Goal: Task Accomplishment & Management: Complete application form

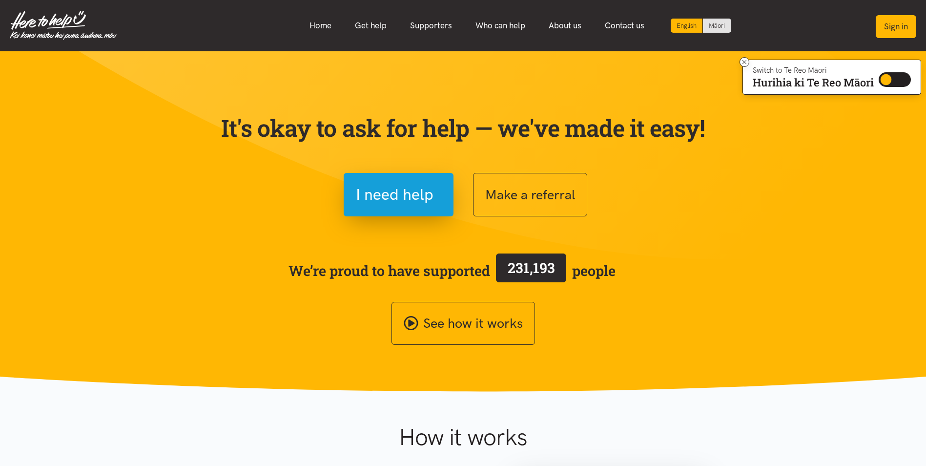
click at [891, 31] on button "Sign in" at bounding box center [896, 26] width 41 height 23
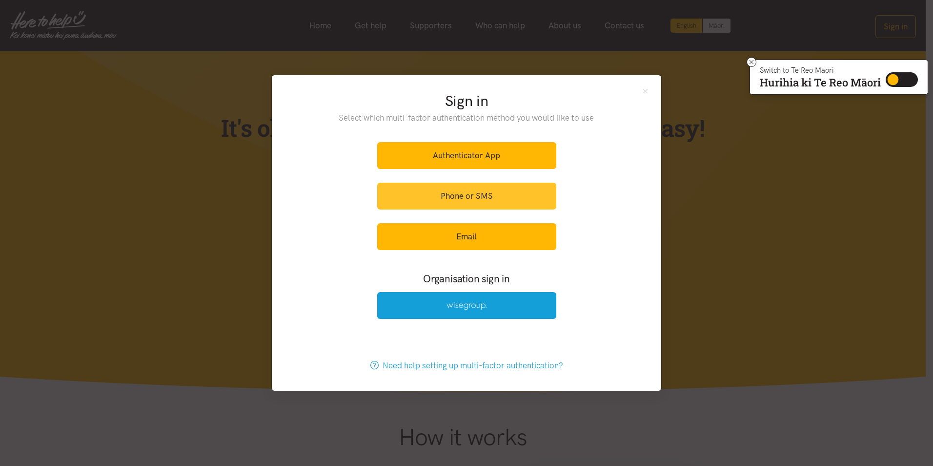
click at [453, 195] on link "Phone or SMS" at bounding box center [466, 196] width 179 height 27
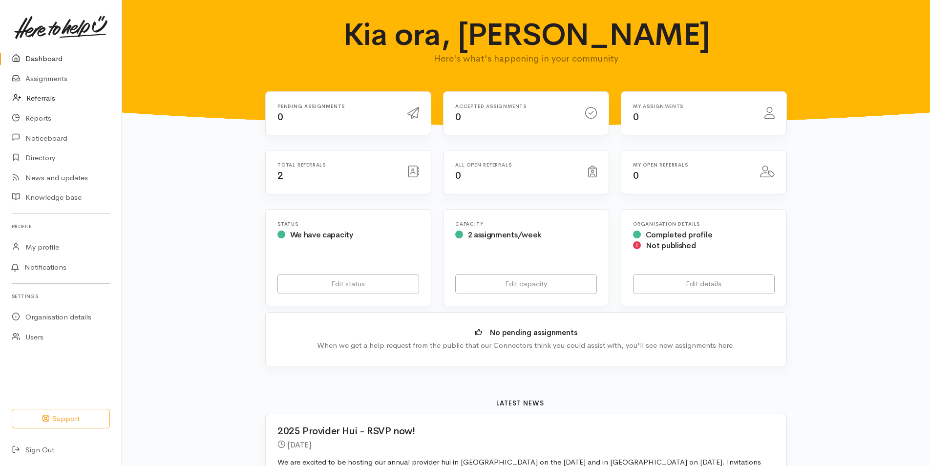
click at [36, 100] on link "Referrals" at bounding box center [61, 98] width 122 height 20
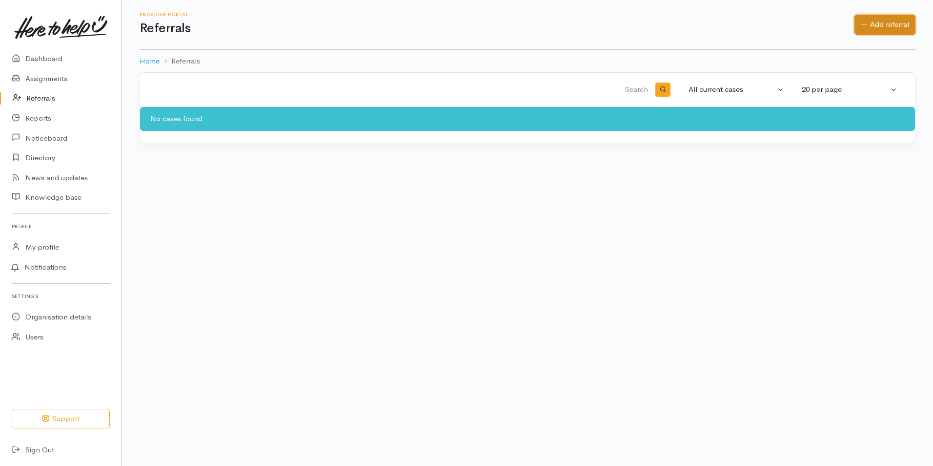
click at [890, 24] on link "Add referral" at bounding box center [885, 25] width 61 height 20
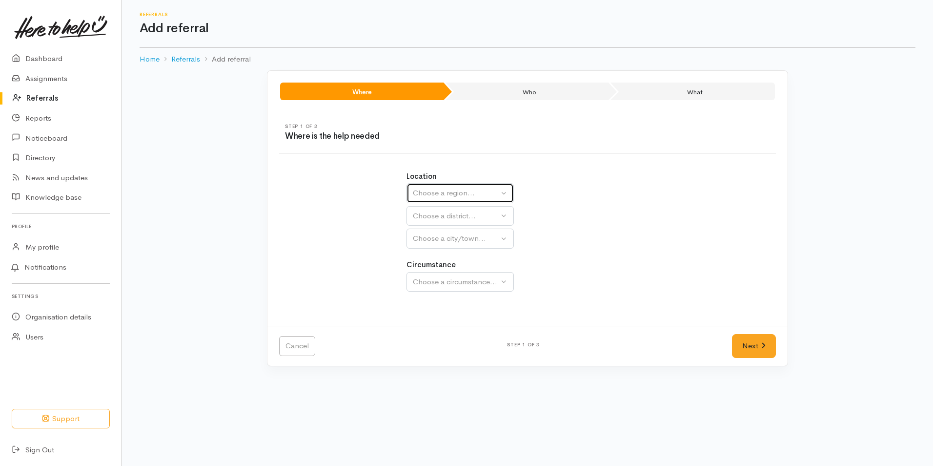
click at [505, 193] on button "Choose a region..." at bounding box center [460, 193] width 107 height 20
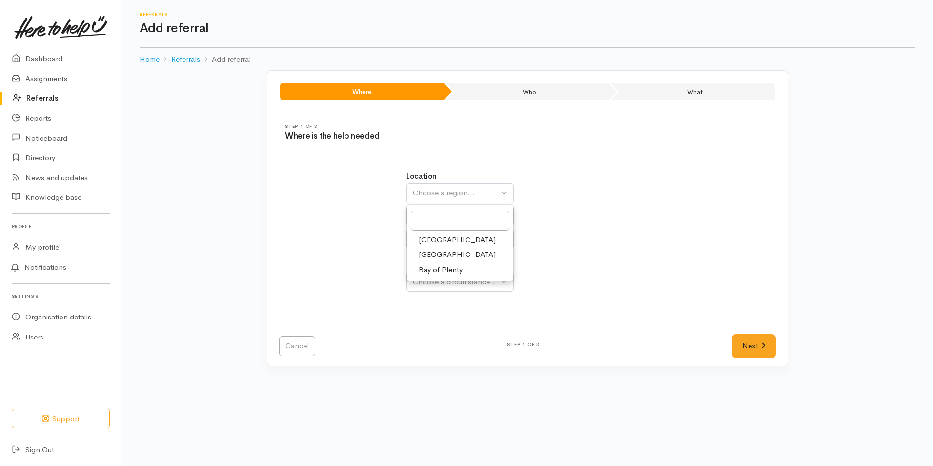
click at [454, 272] on span "Bay of Plenty" at bounding box center [441, 269] width 44 height 11
select select "4"
select select
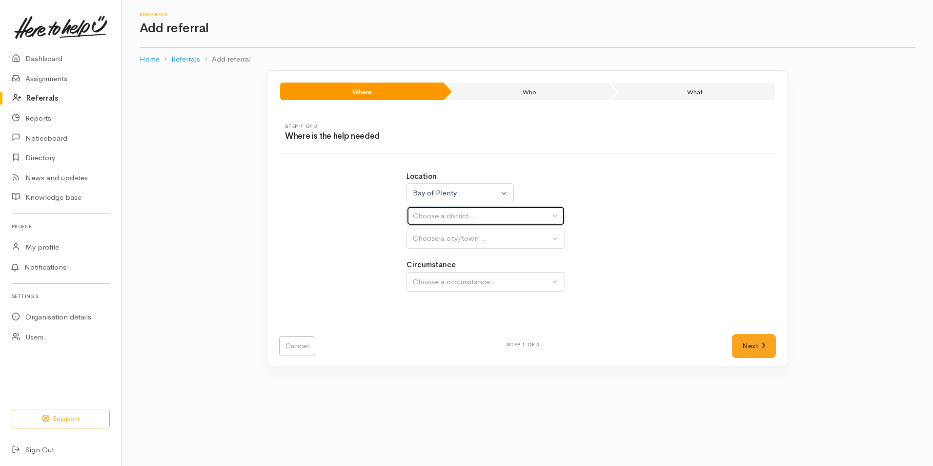
click at [557, 214] on button "Choose a district..." at bounding box center [486, 216] width 159 height 20
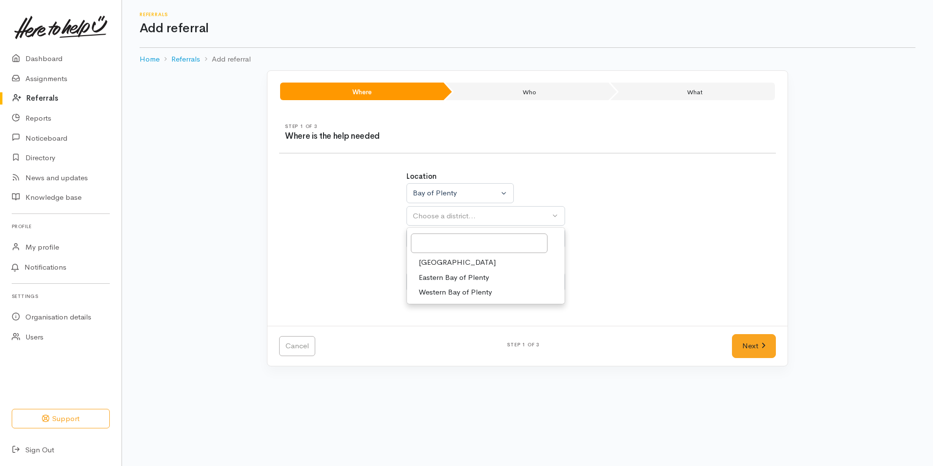
click at [438, 261] on span "[GEOGRAPHIC_DATA]" at bounding box center [457, 262] width 77 height 11
select select "6"
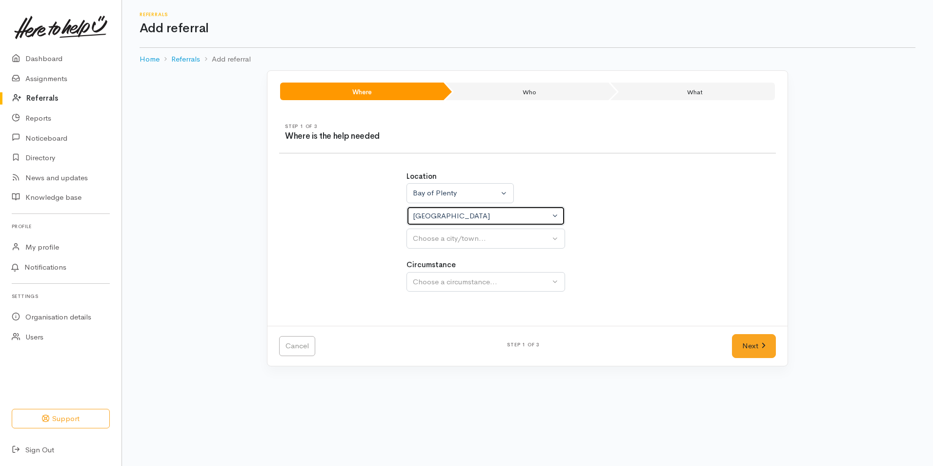
select select
click at [557, 236] on button "Choose a city/town..." at bounding box center [486, 238] width 159 height 20
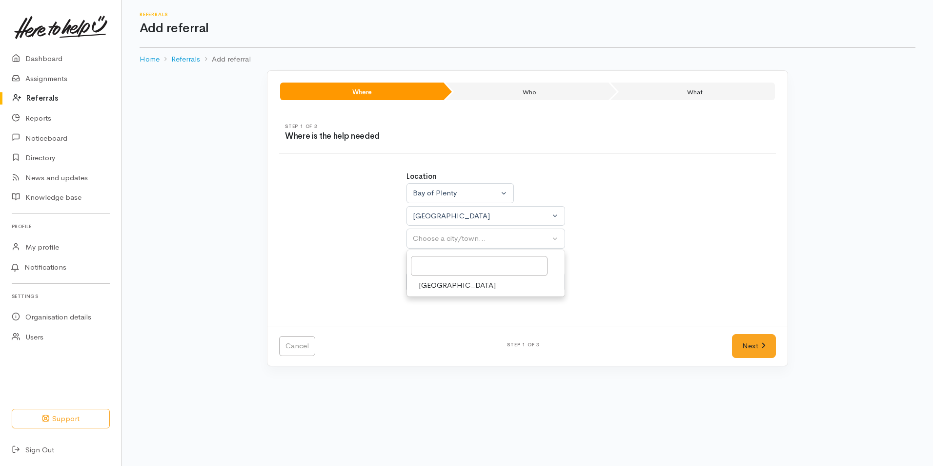
click at [434, 288] on span "Tauranga" at bounding box center [457, 285] width 77 height 11
select select "4"
click at [557, 281] on button "Choose a circumstance..." at bounding box center [486, 282] width 159 height 20
click at [432, 325] on span "Community" at bounding box center [437, 328] width 37 height 11
select select "2"
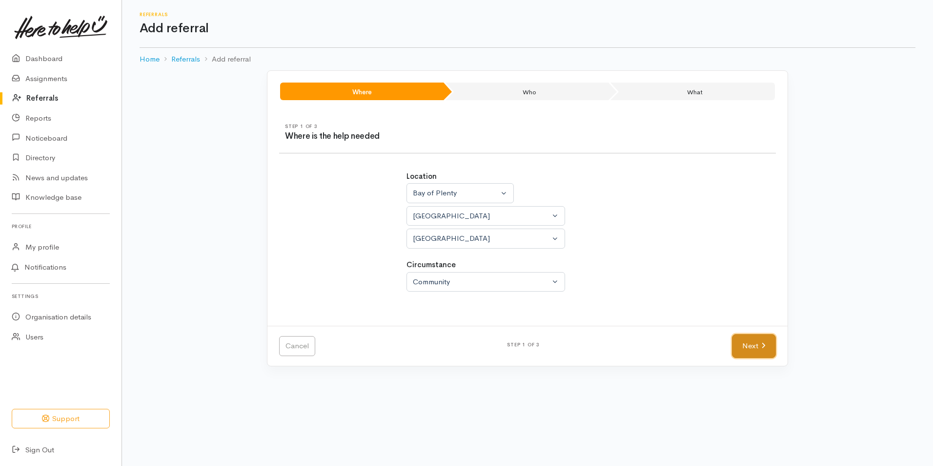
click at [744, 347] on link "Next" at bounding box center [754, 346] width 44 height 24
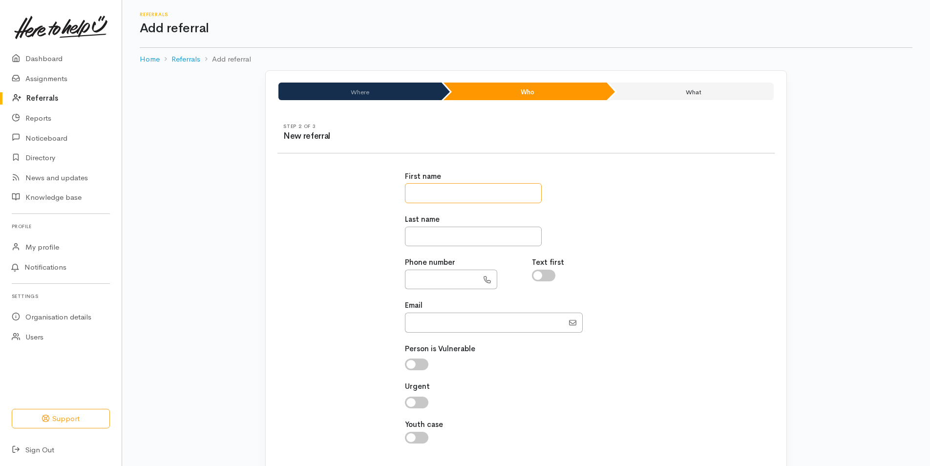
click at [432, 195] on input "text" at bounding box center [473, 193] width 137 height 20
type input "*******"
type input "******"
click at [412, 277] on input "text" at bounding box center [441, 279] width 73 height 20
click at [414, 278] on input "text" at bounding box center [441, 279] width 73 height 20
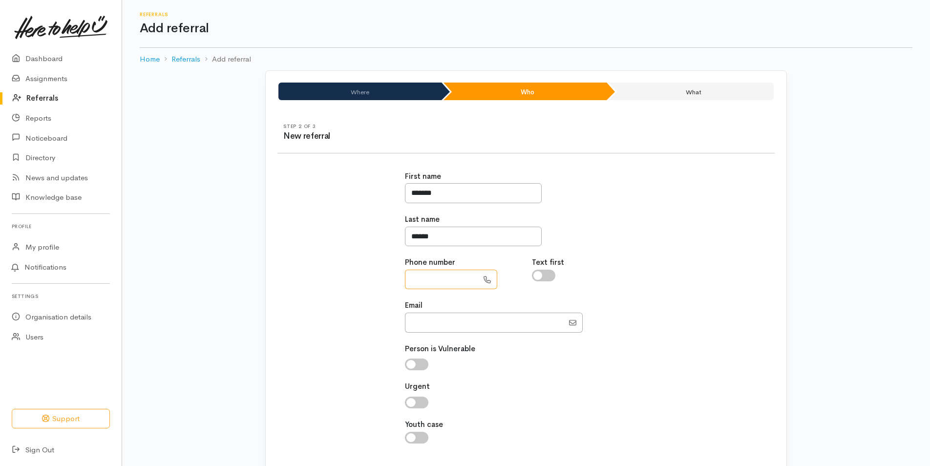
paste input "**********"
type input "**********"
click at [419, 324] on input "Email" at bounding box center [484, 322] width 159 height 20
paste input "valerieharley16@gmail.com"
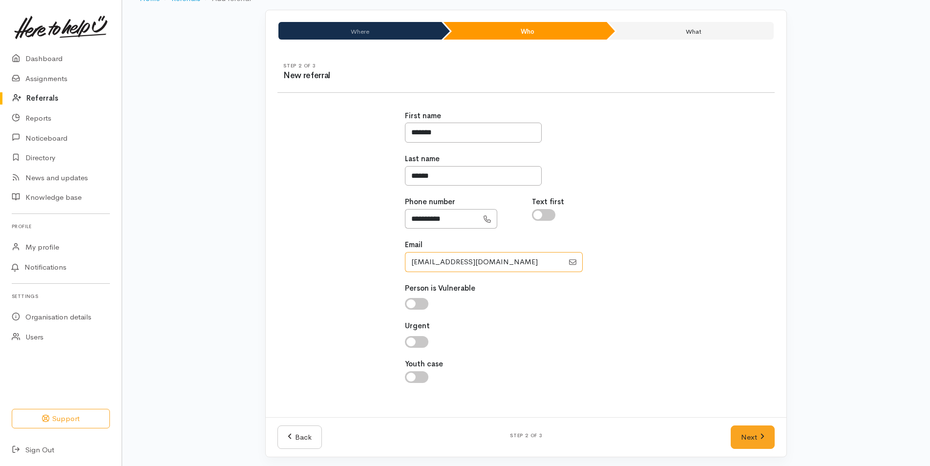
scroll to position [63, 0]
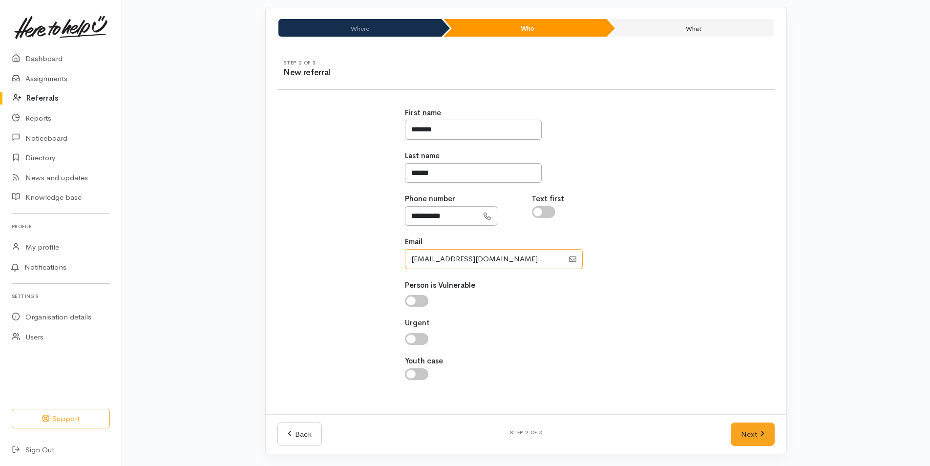
type input "valerieharley16@gmail.com"
click at [423, 339] on input "checkbox" at bounding box center [416, 339] width 23 height 12
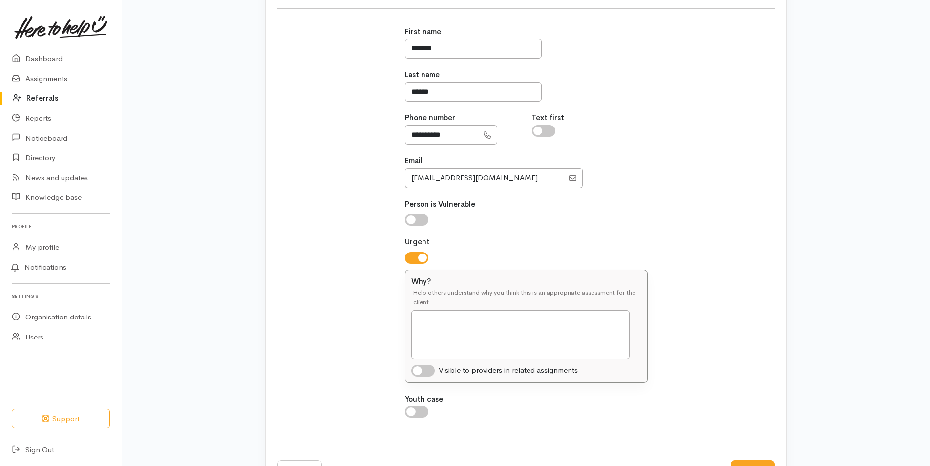
scroll to position [146, 0]
click at [420, 319] on textarea "Why?" at bounding box center [520, 332] width 218 height 49
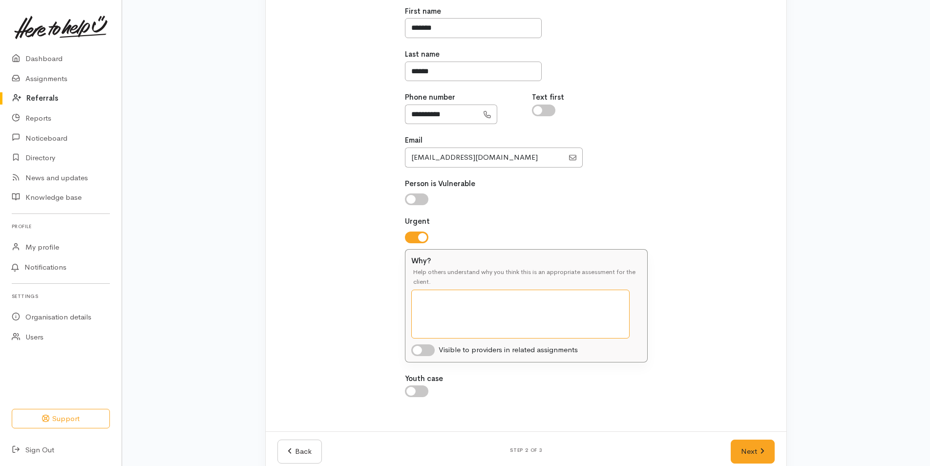
scroll to position [183, 0]
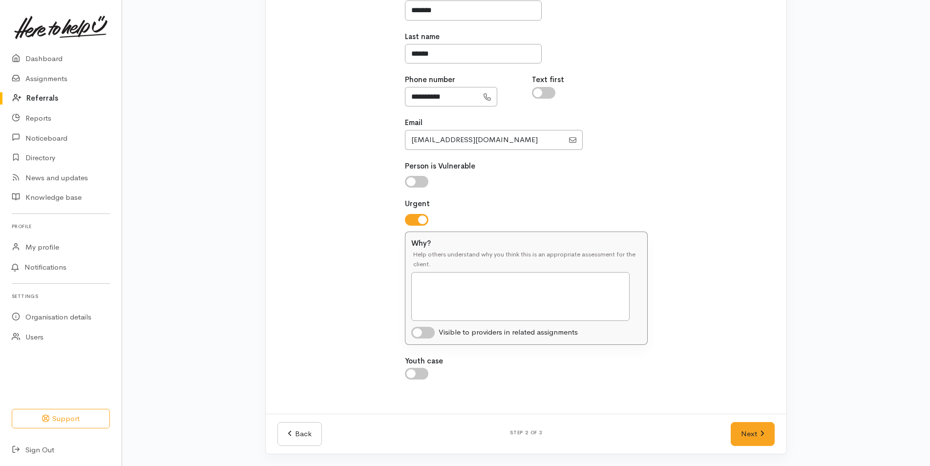
drag, startPoint x: 420, startPoint y: 218, endPoint x: 404, endPoint y: 216, distance: 16.7
click at [413, 218] on input "checkbox" at bounding box center [416, 220] width 23 height 12
checkbox input "false"
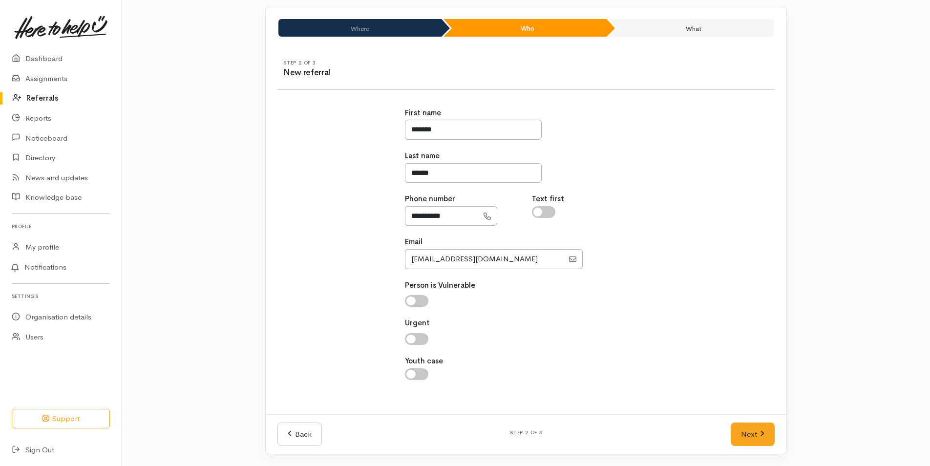
click at [555, 211] on input "checkbox" at bounding box center [543, 212] width 23 height 12
checkbox input "true"
click at [750, 432] on link "Next" at bounding box center [752, 434] width 44 height 24
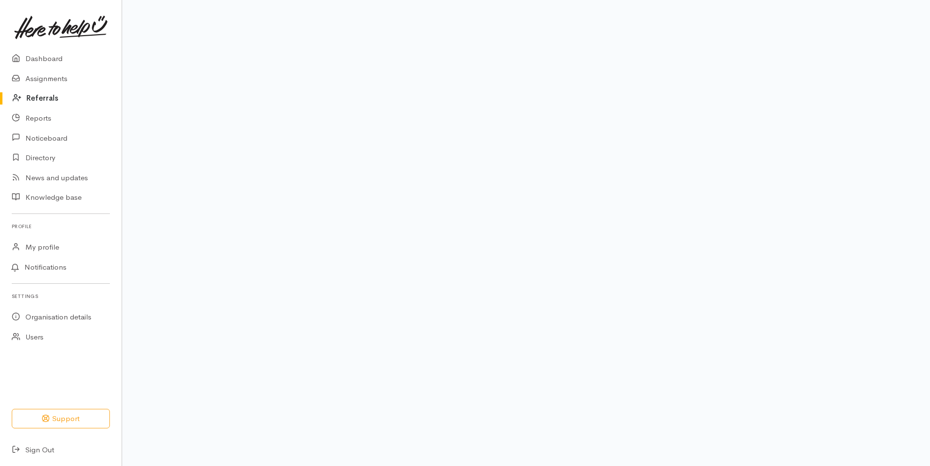
scroll to position [45, 0]
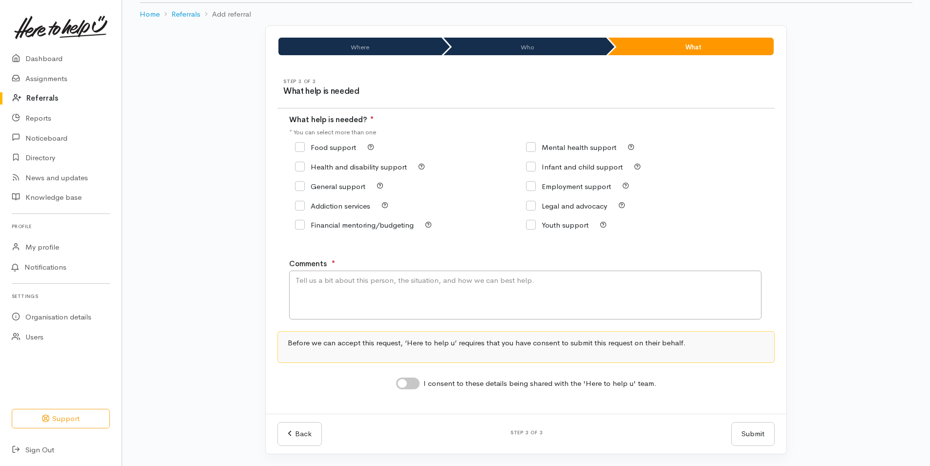
click at [300, 146] on input "Food support" at bounding box center [325, 147] width 61 height 7
checkbox input "true"
click at [298, 281] on textarea "Comments" at bounding box center [525, 294] width 472 height 49
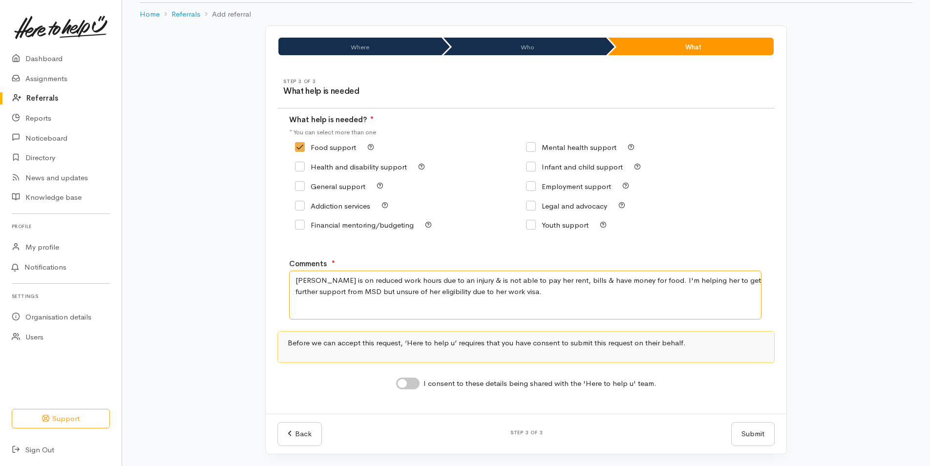
click at [718, 279] on textarea "Valerie is on reduced work hours due to an injury & is not able to pay her rent…" at bounding box center [525, 294] width 472 height 49
click at [529, 296] on textarea "Valerie is on reduced work hours due to an injury & is not able to pay her rent…" at bounding box center [525, 294] width 472 height 49
click at [552, 279] on textarea "Valerie is on reduced work hours due to an injury & is not able to pay her rent…" at bounding box center [525, 294] width 472 height 49
click at [455, 279] on textarea "Valerie is on reduced work hours due to an injury & is not able to pay her rent…" at bounding box center [525, 294] width 472 height 49
drag, startPoint x: 501, startPoint y: 278, endPoint x: 520, endPoint y: 276, distance: 19.1
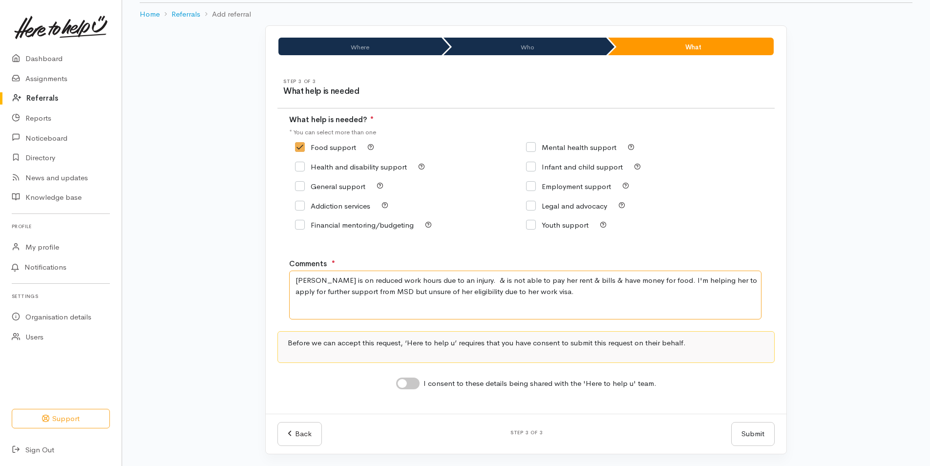
click at [502, 277] on textarea "Valerie is on reduced work hours due to an injury. & is not able to pay her ren…" at bounding box center [525, 294] width 472 height 49
click at [598, 279] on textarea "Valerie is on reduced work hours due to an injury. She is struggling to pay her…" at bounding box center [525, 294] width 472 height 49
click at [613, 280] on textarea "Valerie is on reduced work hours due to an injury. She is struggling to pay her…" at bounding box center [525, 294] width 472 height 49
type textarea "Valerie is on reduced work hours due to an injury. She is struggling to pay her…"
click at [416, 384] on input "I consent to these details being shared with the 'Here to help u' team." at bounding box center [407, 383] width 23 height 12
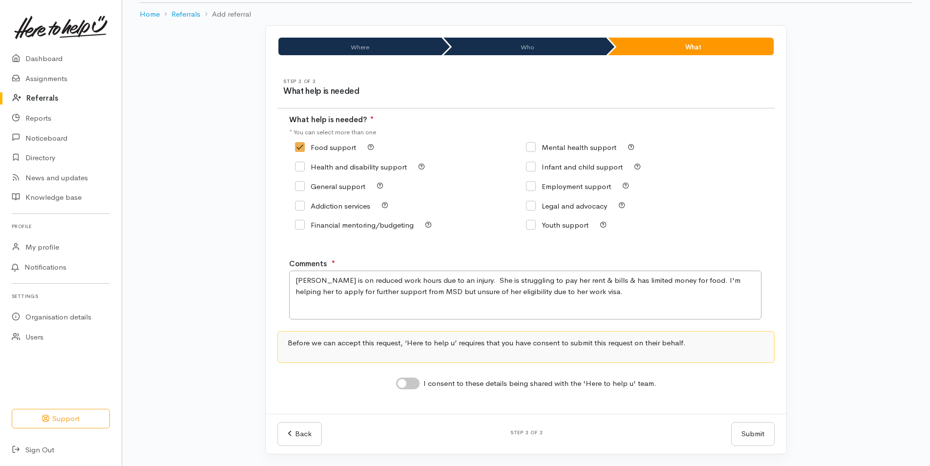
checkbox input "true"
click at [750, 434] on button "Submit" at bounding box center [752, 434] width 43 height 24
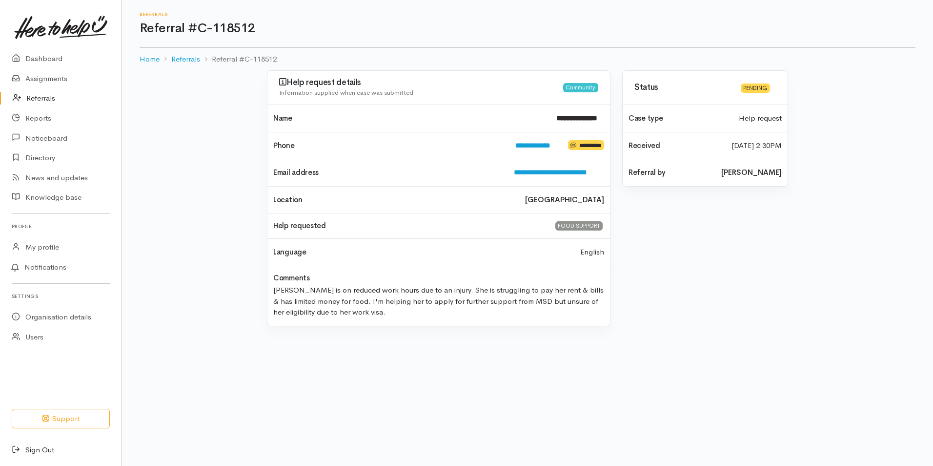
click at [33, 449] on link "Sign Out" at bounding box center [61, 450] width 122 height 20
